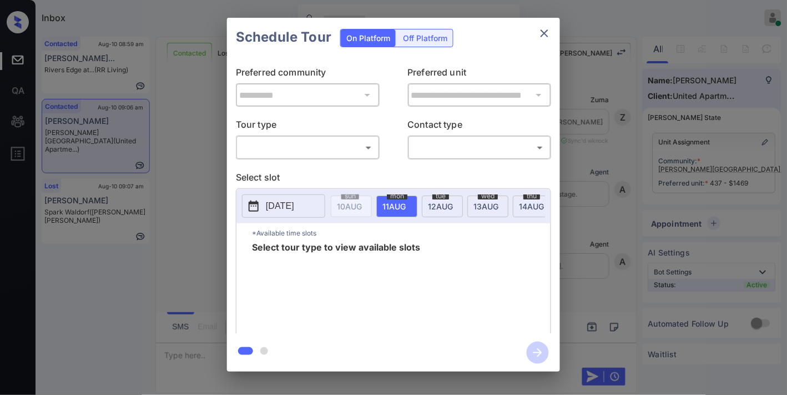
scroll to position [2746, 0]
click at [325, 148] on body "Inbox Samantha Soliven Online Set yourself offline Set yourself on break Profil…" at bounding box center [393, 197] width 787 height 395
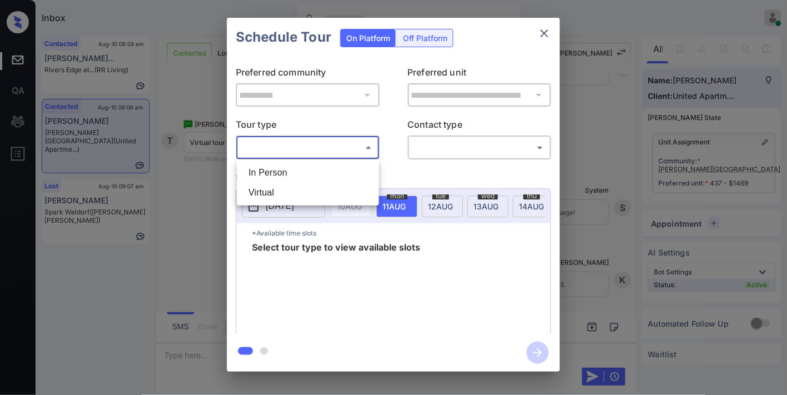
click at [538, 33] on div at bounding box center [393, 197] width 787 height 395
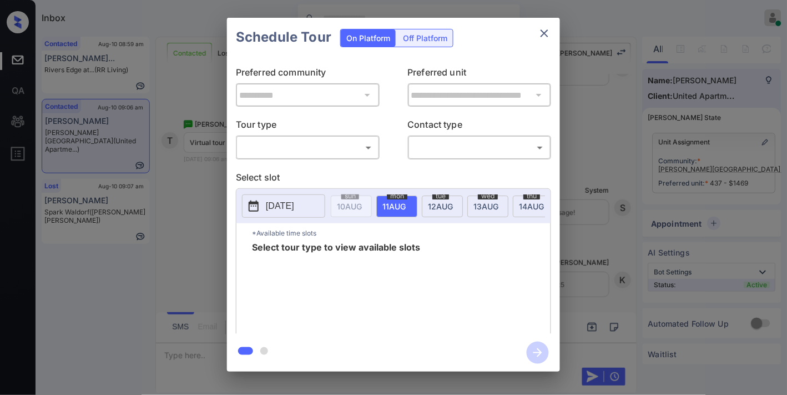
click at [548, 34] on icon "close" at bounding box center [544, 33] width 13 height 13
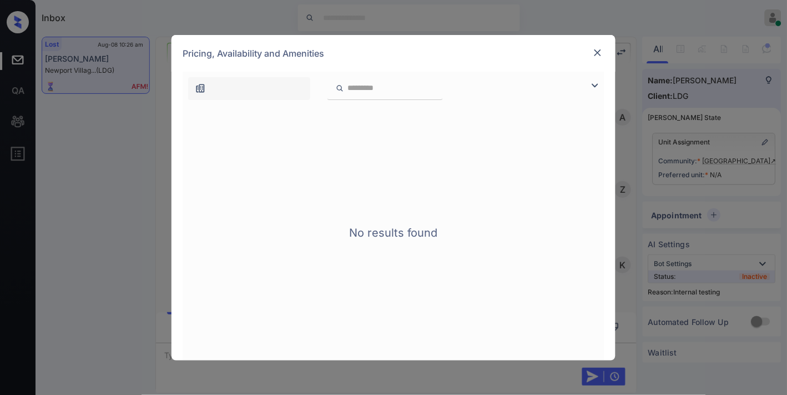
scroll to position [24608, 0]
click at [587, 54] on div "Pricing, Availability and Amenities" at bounding box center [393, 53] width 444 height 37
click at [600, 51] on img at bounding box center [597, 52] width 11 height 11
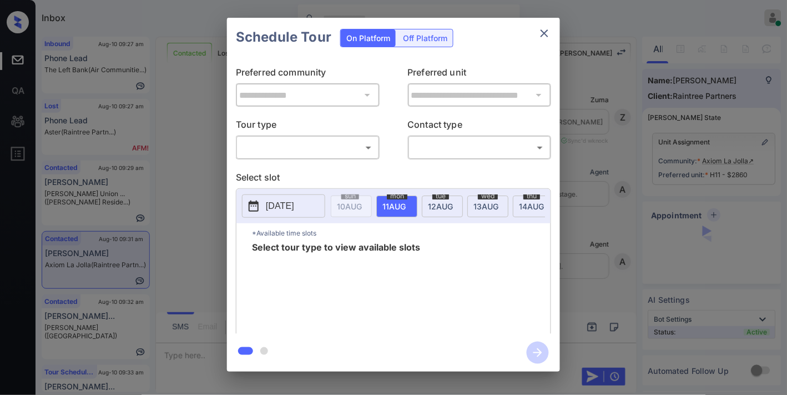
scroll to position [3065, 0]
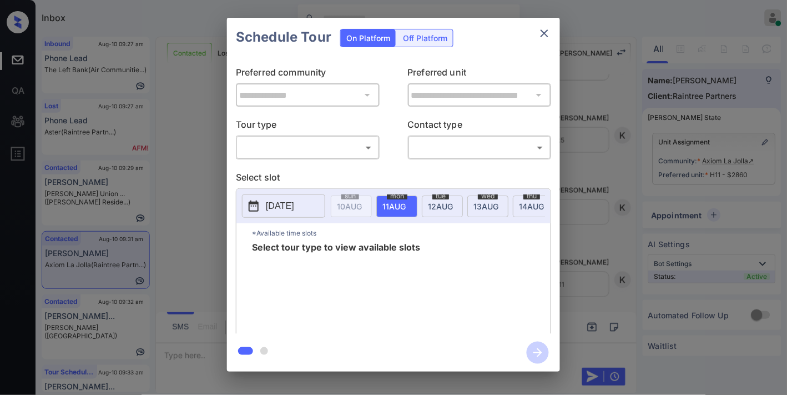
click at [272, 149] on body "Inbox Samantha Soliven Online Set yourself offline Set yourself on break Profil…" at bounding box center [393, 197] width 787 height 395
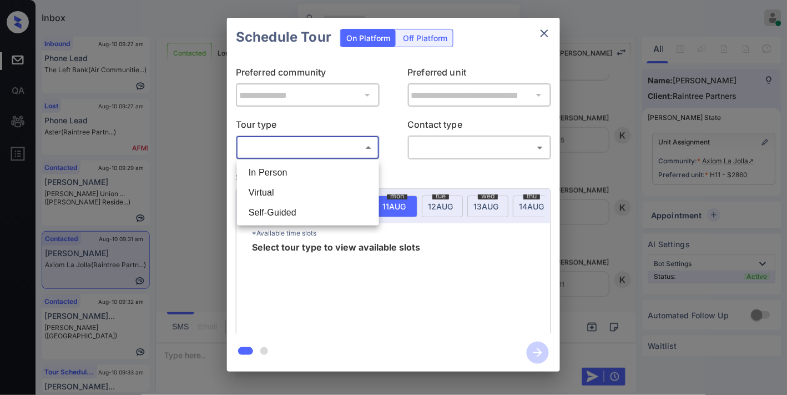
click at [278, 173] on li "In Person" at bounding box center [308, 173] width 137 height 20
type input "********"
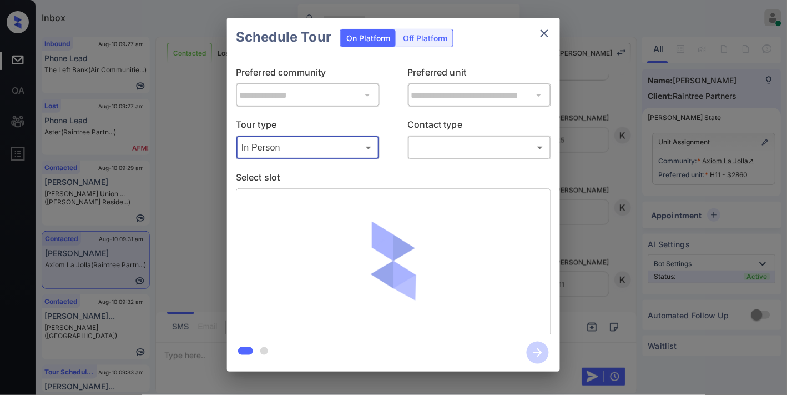
click at [478, 156] on body "Inbox Samantha Soliven Online Set yourself offline Set yourself on break Profil…" at bounding box center [393, 197] width 787 height 395
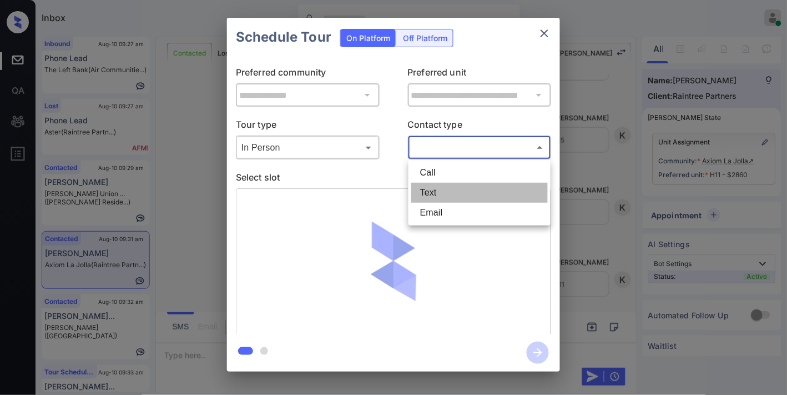
click at [451, 191] on li "Text" at bounding box center [479, 193] width 137 height 20
type input "****"
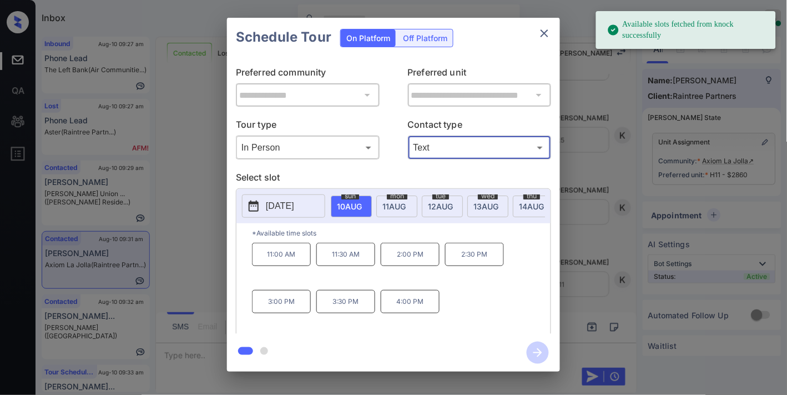
click at [282, 264] on p "11:00 AM" at bounding box center [281, 254] width 59 height 23
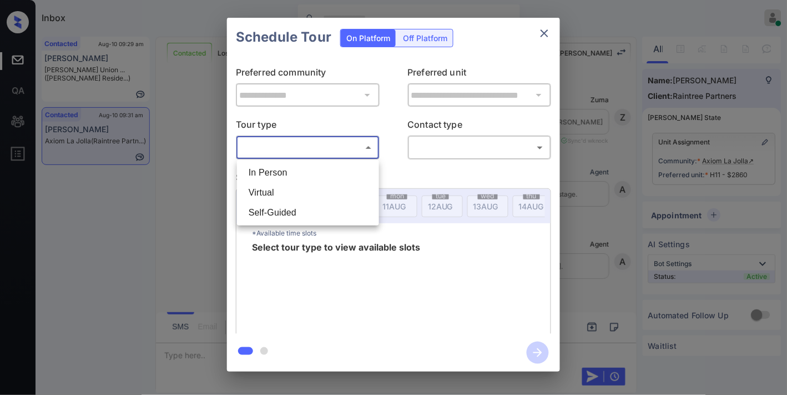
scroll to position [3065, 0]
click at [291, 174] on li "In Person" at bounding box center [308, 173] width 137 height 20
type input "********"
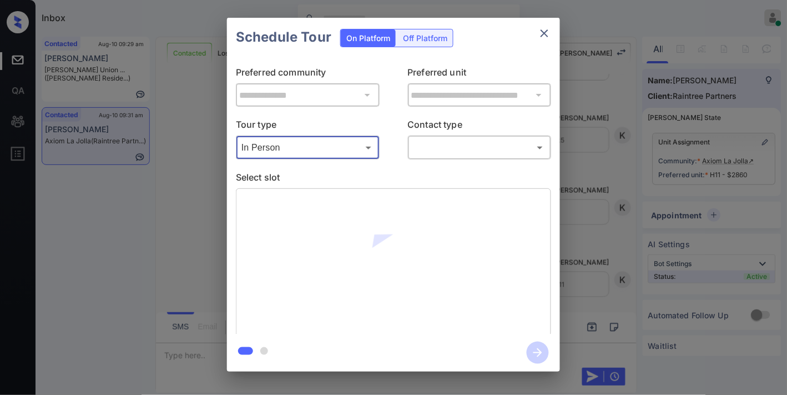
click at [480, 145] on body "Inbox Samantha Soliven Online Set yourself offline Set yourself on break Profil…" at bounding box center [393, 197] width 787 height 395
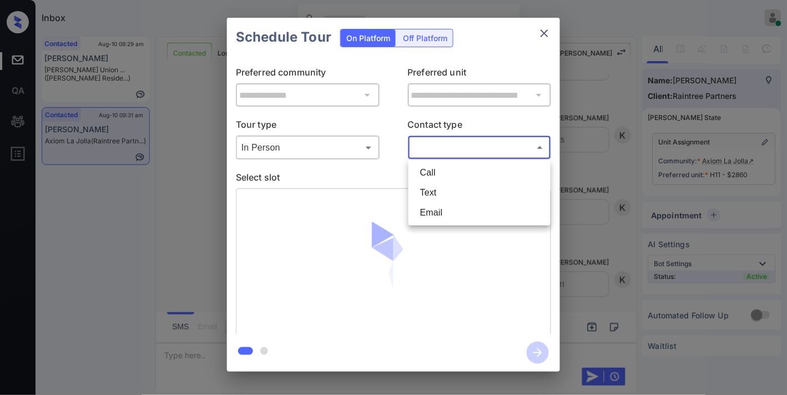
click at [468, 195] on li "Text" at bounding box center [479, 193] width 137 height 20
type input "****"
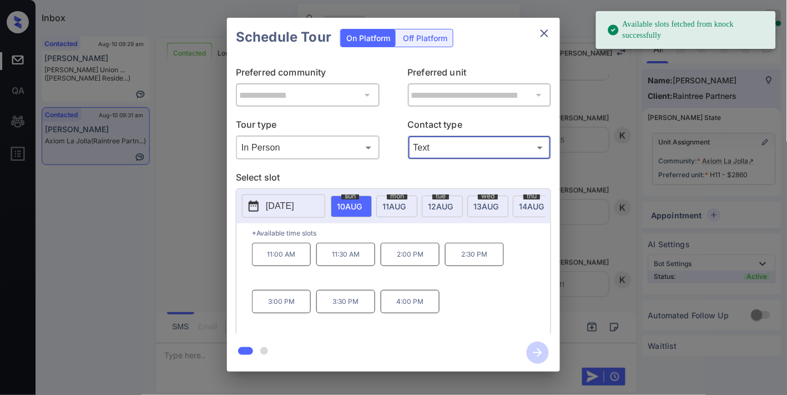
click at [290, 262] on p "11:00 AM" at bounding box center [281, 254] width 59 height 23
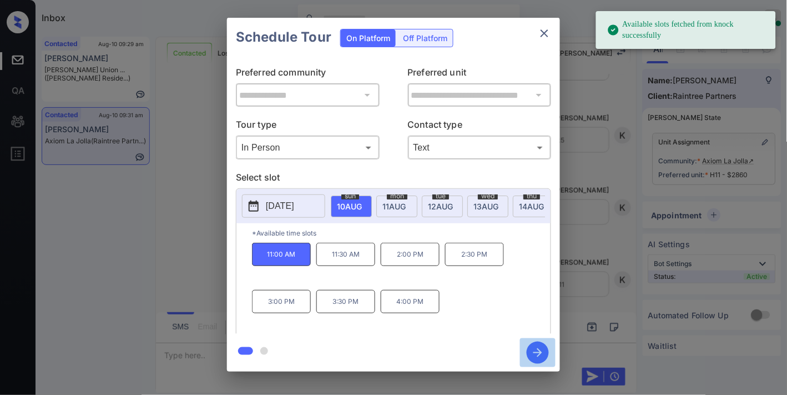
click at [538, 357] on icon "button" at bounding box center [538, 352] width 22 height 22
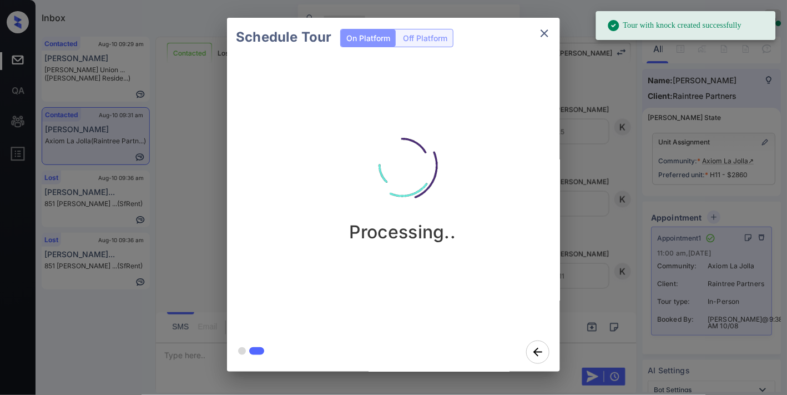
click at [193, 147] on div "Schedule Tour On Platform Off Platform Processing.." at bounding box center [393, 194] width 787 height 389
